Goal: Task Accomplishment & Management: Manage account settings

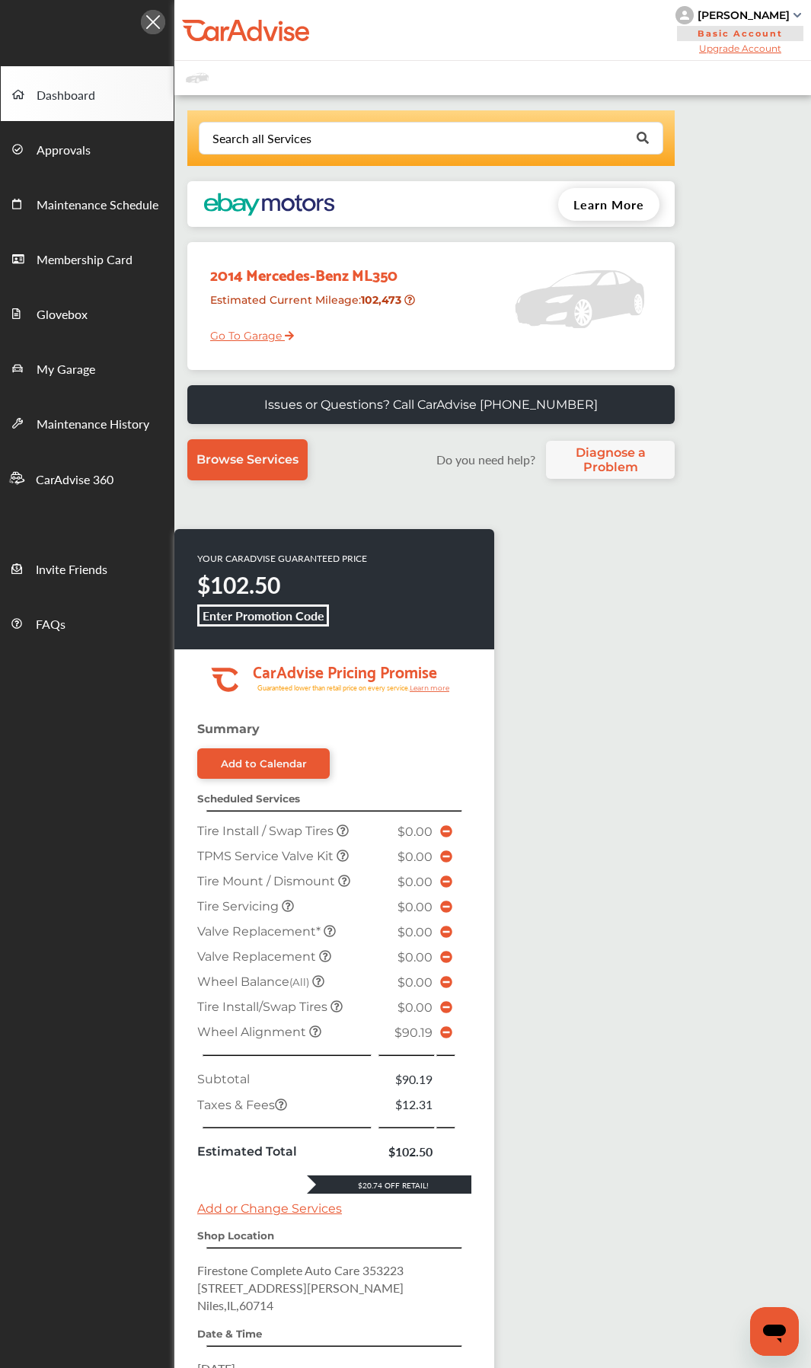
click at [446, 645] on icon at bounding box center [446, 1033] width 12 height 12
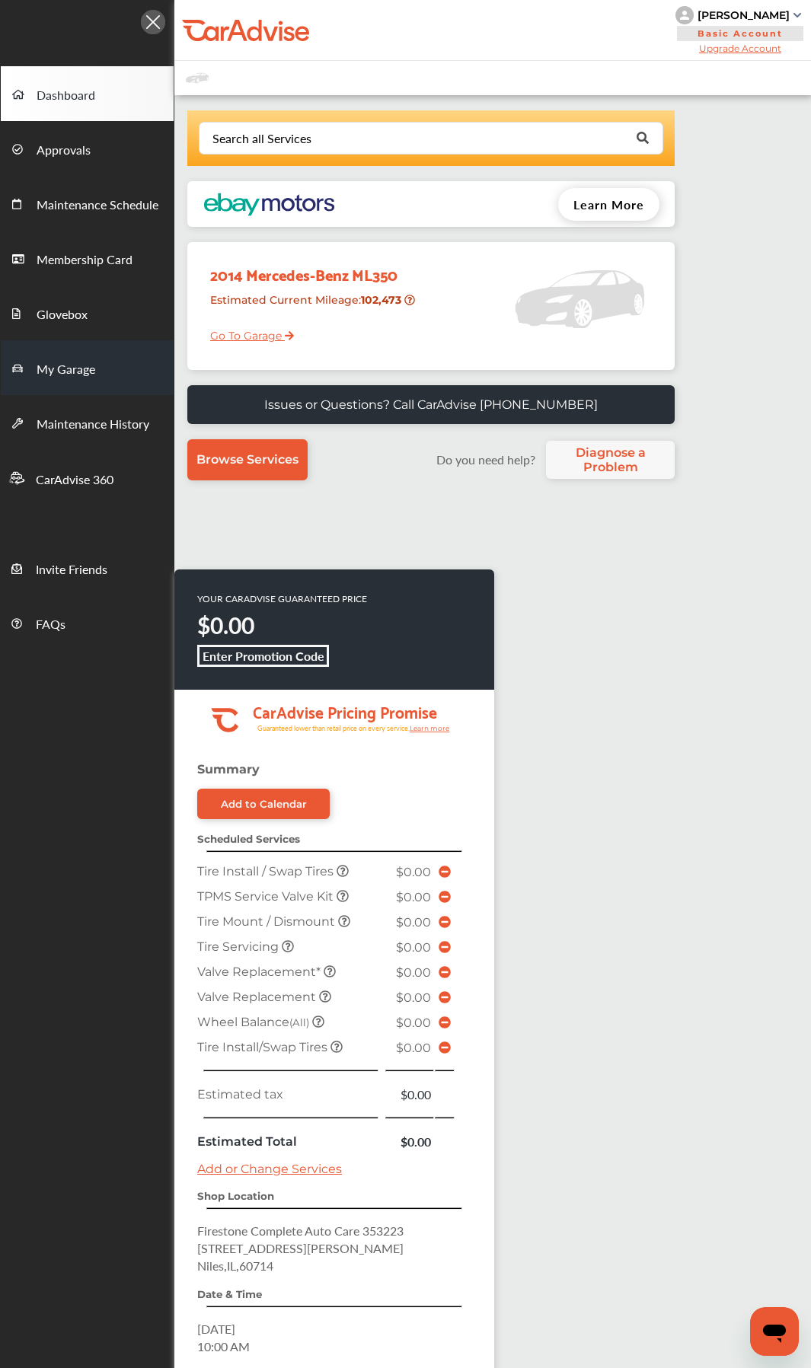
click at [67, 375] on span "My Garage" at bounding box center [66, 370] width 59 height 20
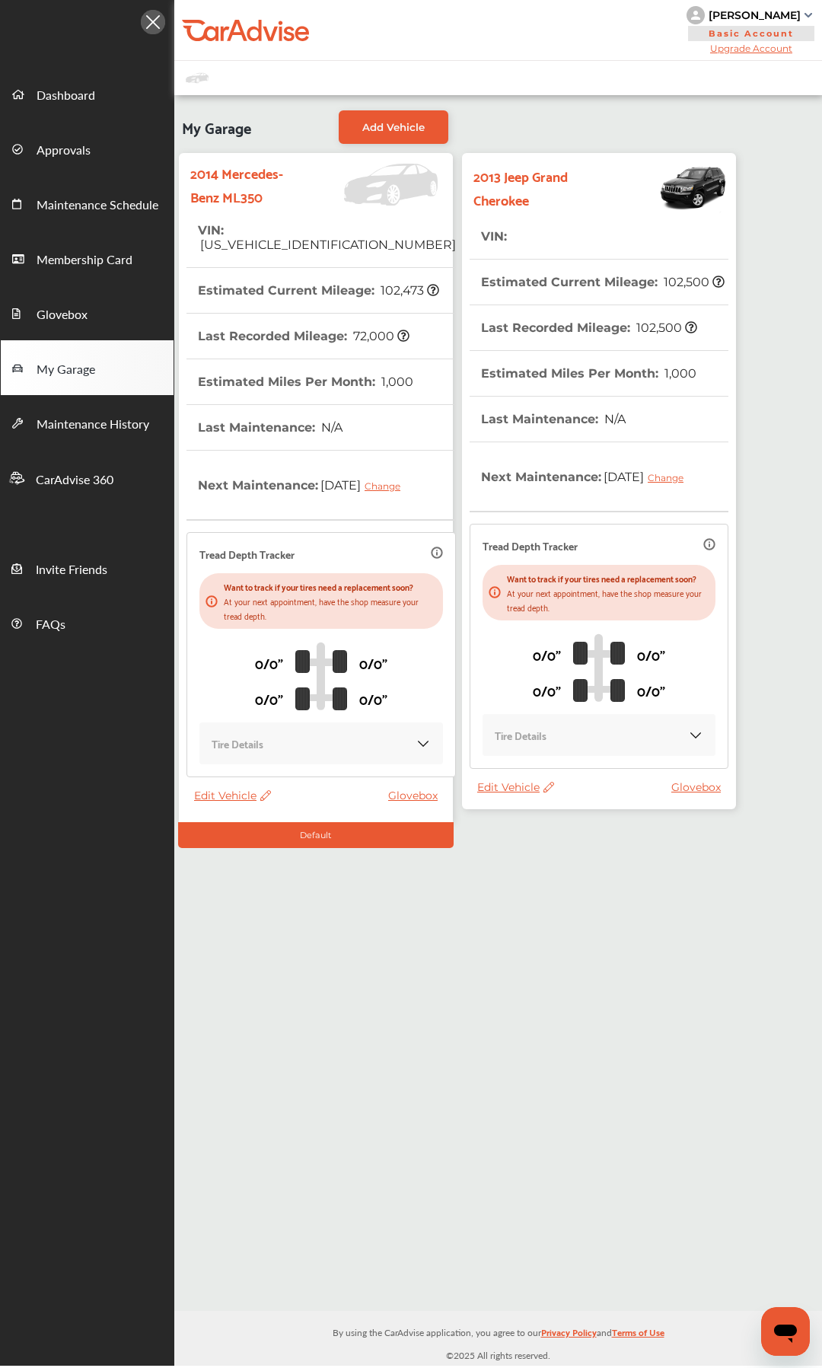
click at [518, 645] on span "Edit Vehicle" at bounding box center [515, 787] width 77 height 14
click at [545, 645] on div "Edit" at bounding box center [586, 820] width 137 height 24
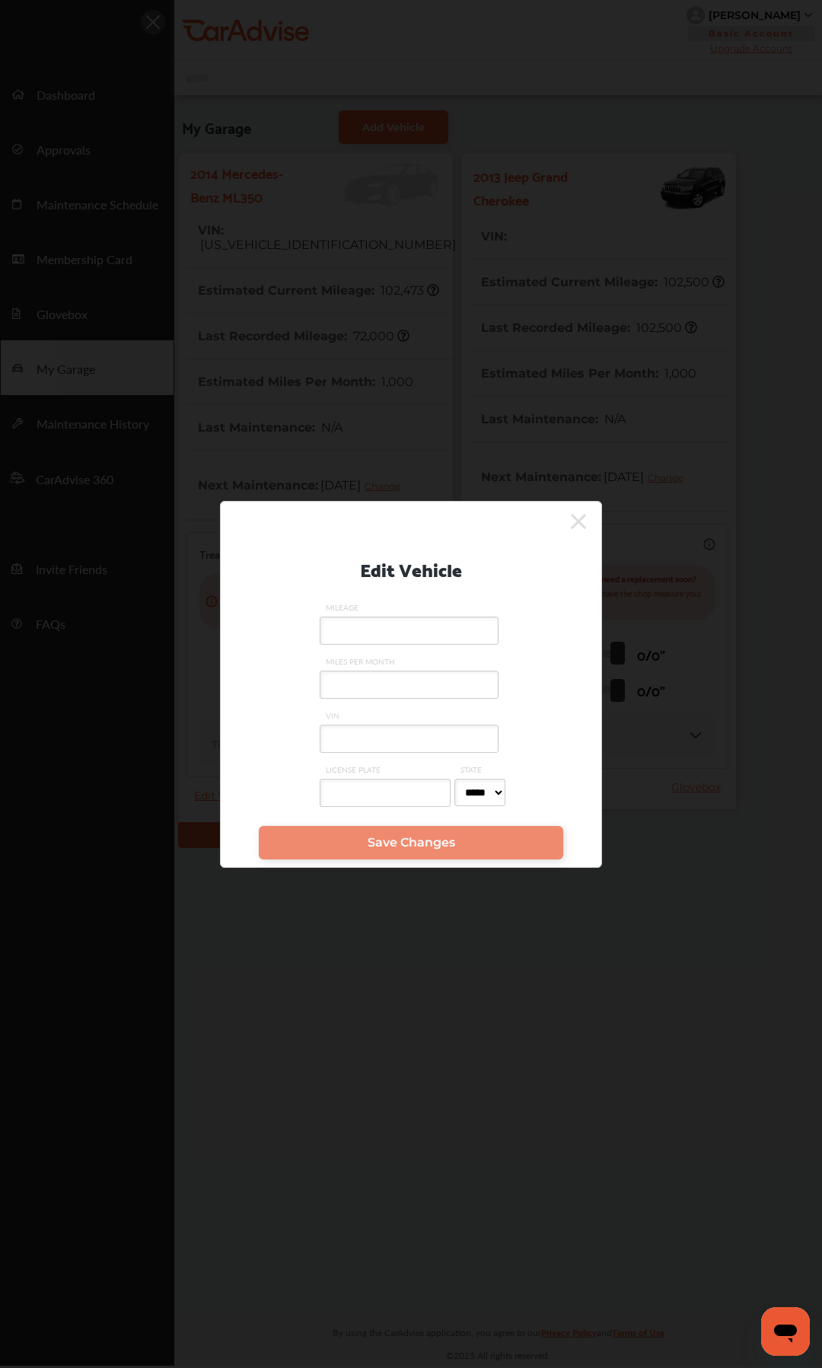
click at [396, 622] on input "MILEAGE" at bounding box center [409, 630] width 179 height 28
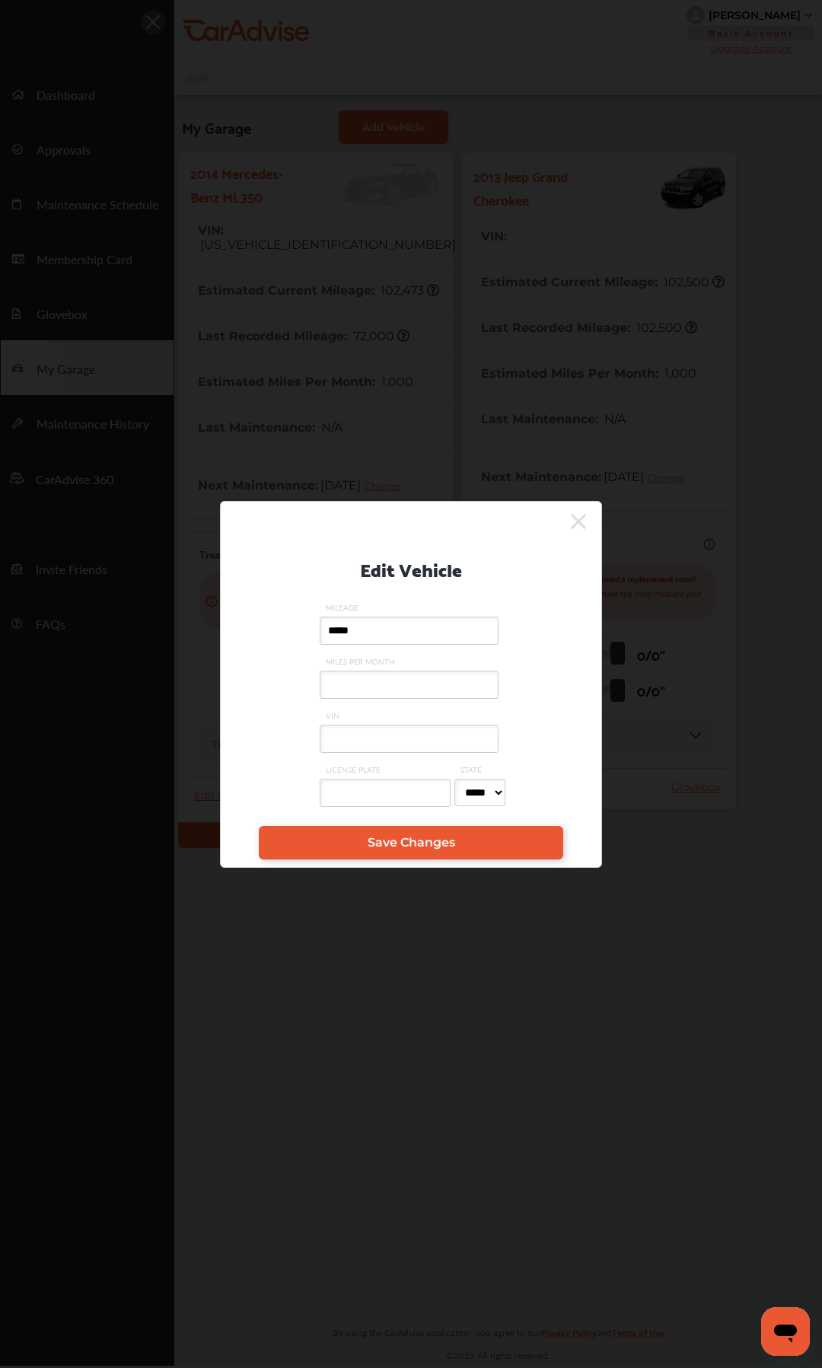
type input "*****"
click at [424, 645] on input "VIN" at bounding box center [409, 739] width 179 height 28
click at [421, 645] on input "VIN" at bounding box center [409, 739] width 179 height 28
click at [477, 645] on input "VIN" at bounding box center [409, 739] width 179 height 28
type input "**********"
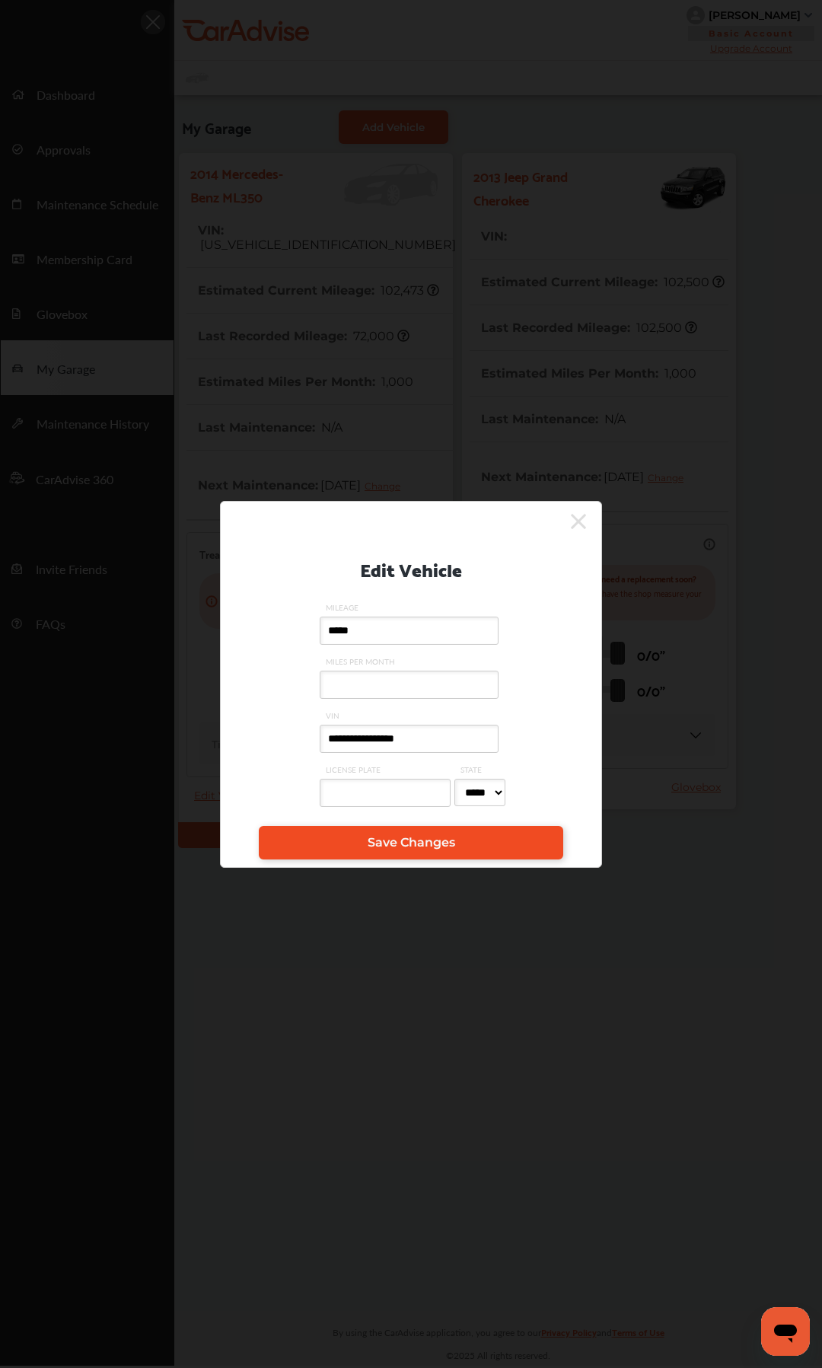
click at [439, 645] on span "Save Changes" at bounding box center [412, 842] width 88 height 14
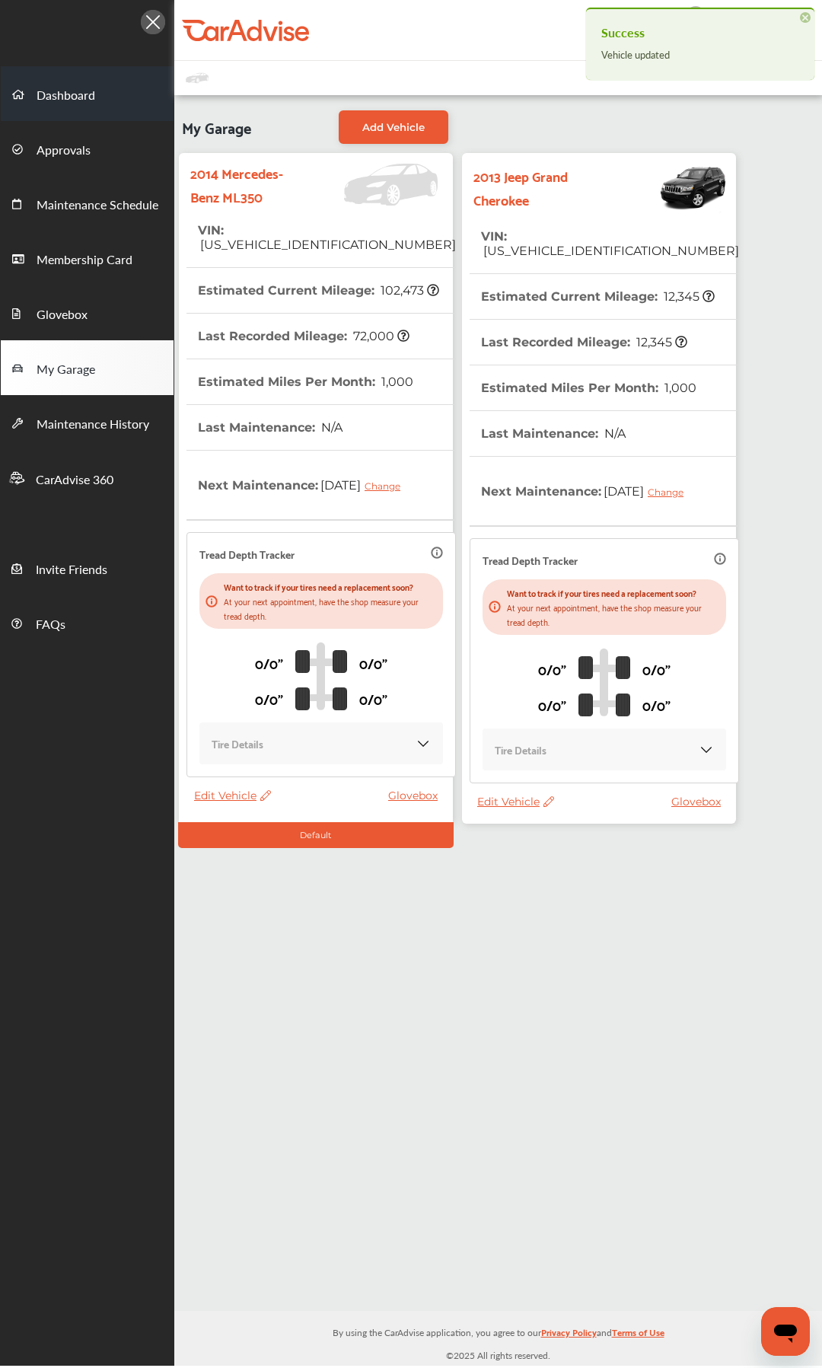
click at [70, 98] on span "Dashboard" at bounding box center [66, 96] width 59 height 20
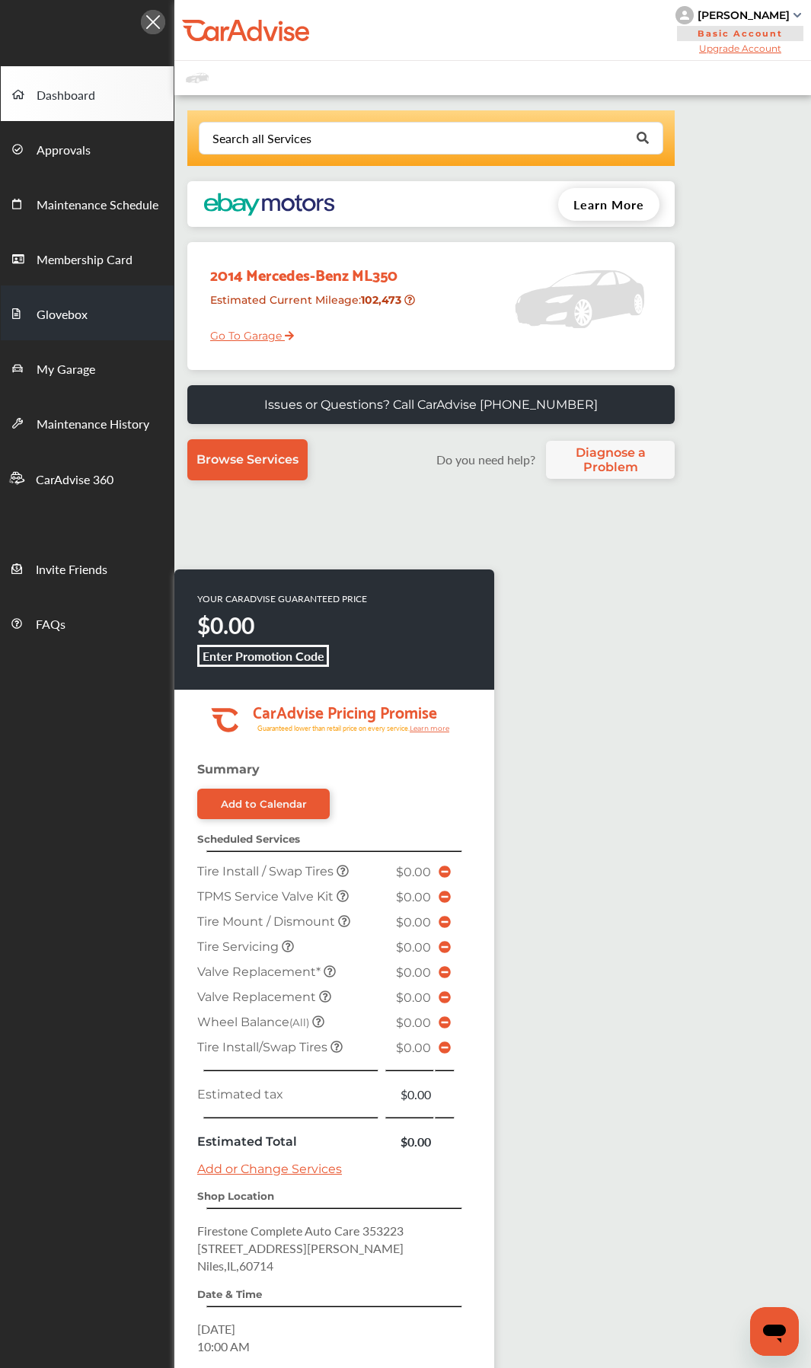
click at [79, 319] on span "Glovebox" at bounding box center [62, 315] width 51 height 20
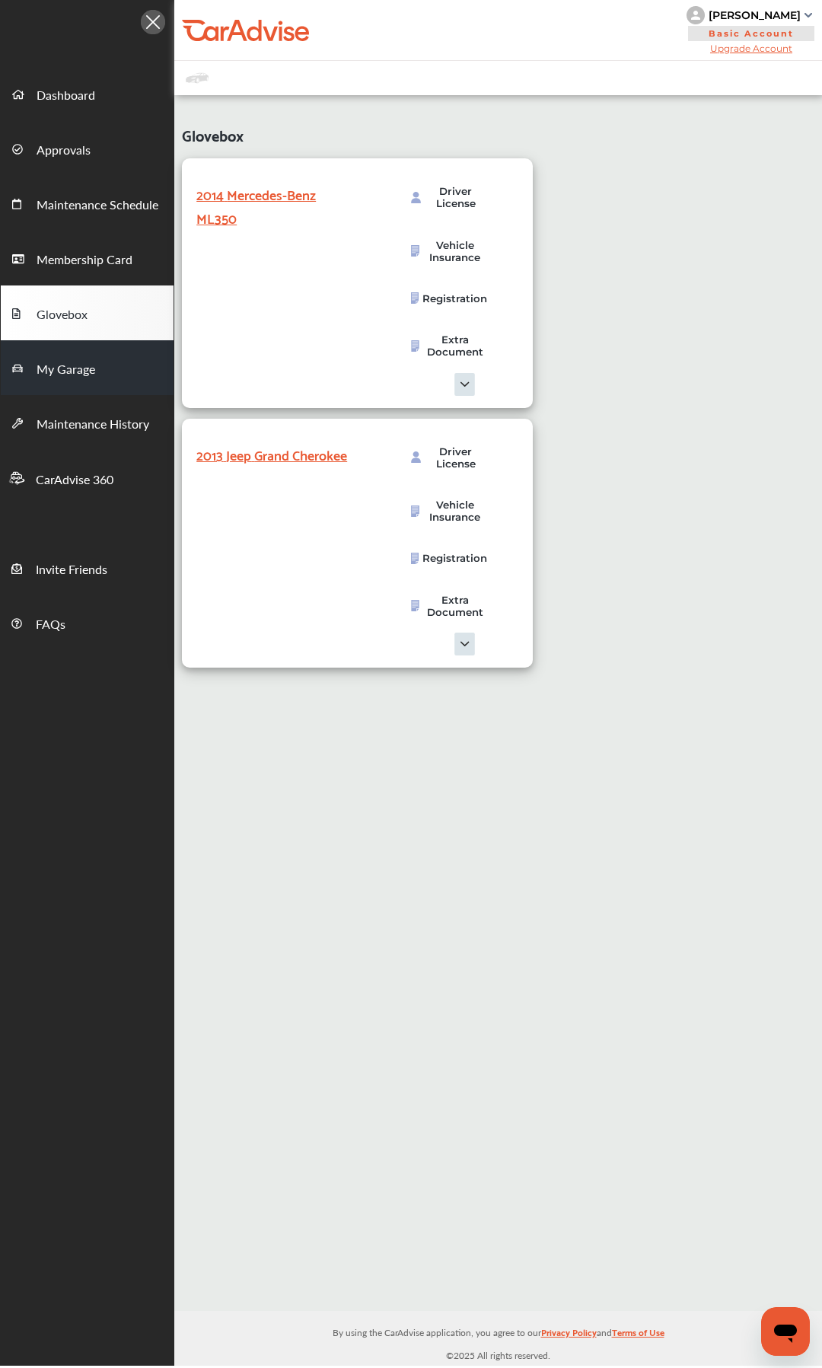
click at [79, 362] on span "My Garage" at bounding box center [66, 370] width 59 height 20
